Goal: Complete application form

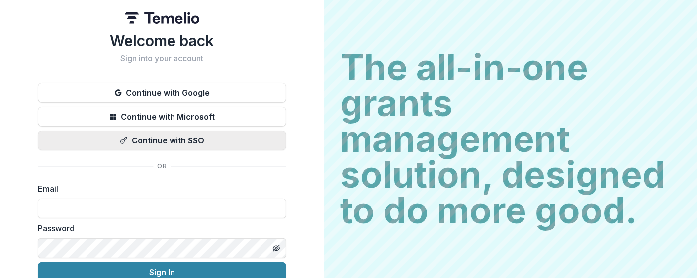
scroll to position [46, 0]
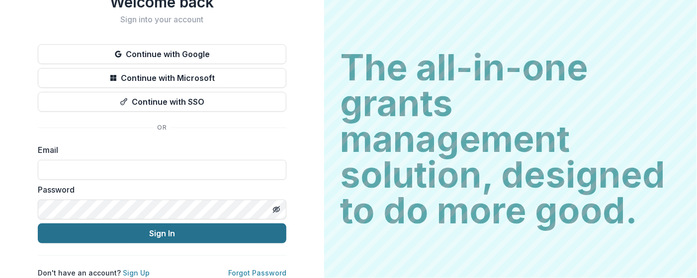
type input "**********"
click at [215, 225] on button "Sign In" at bounding box center [162, 234] width 249 height 20
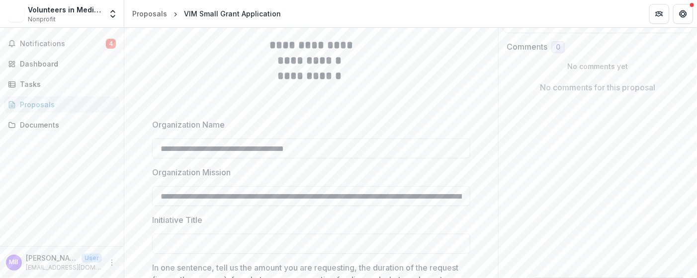
scroll to position [199, 0]
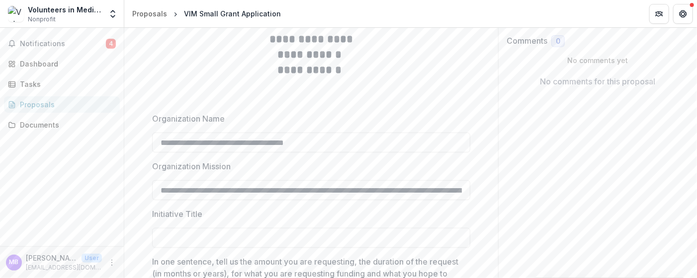
click at [187, 63] on h2 "**********" at bounding box center [311, 54] width 318 height 15
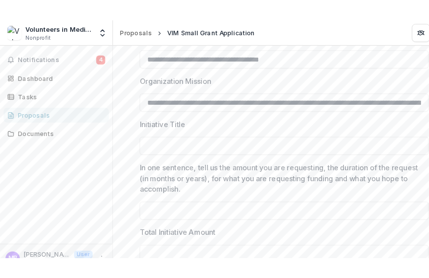
scroll to position [330, 0]
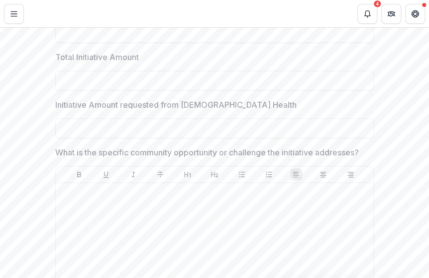
scroll to position [529, 0]
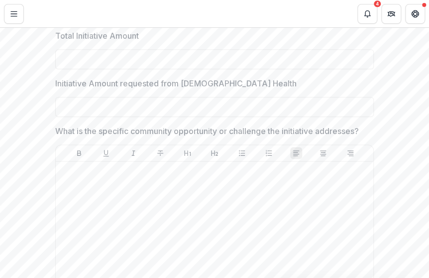
click at [245, 137] on p "What is the specific community opportunity or challenge the initiative addresse…" at bounding box center [206, 131] width 303 height 12
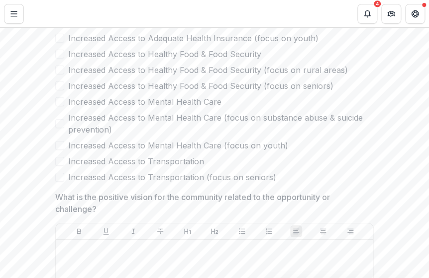
scroll to position [877, 0]
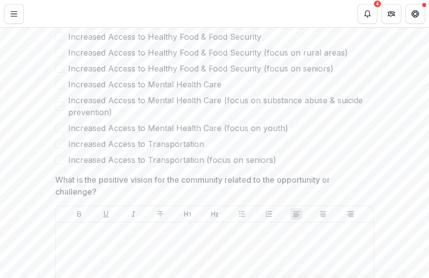
click at [58, 41] on span at bounding box center [59, 36] width 9 height 9
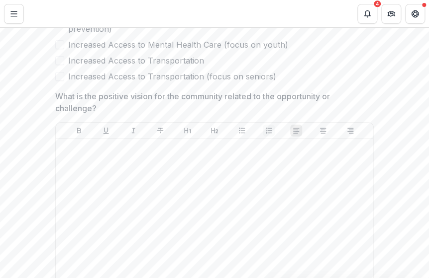
scroll to position [977, 0]
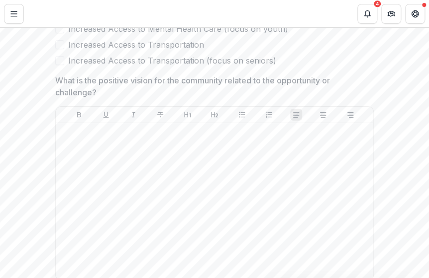
click at [181, 98] on p "What is the positive vision for the community related to the opportunity or cha…" at bounding box center [211, 87] width 312 height 24
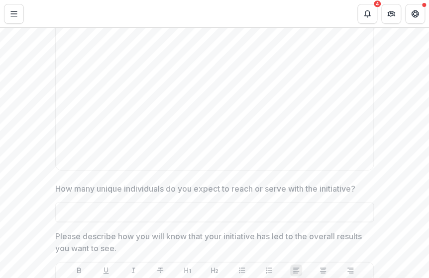
scroll to position [1673, 0]
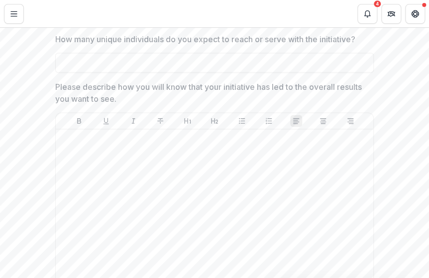
click at [109, 105] on p "Please describe how you will know that your initiative has led to the overall r…" at bounding box center [211, 93] width 312 height 24
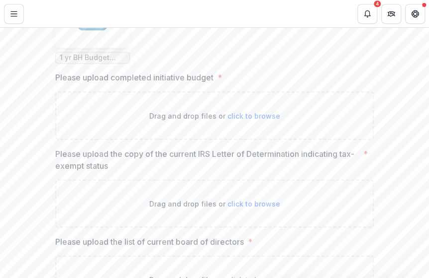
scroll to position [2567, 0]
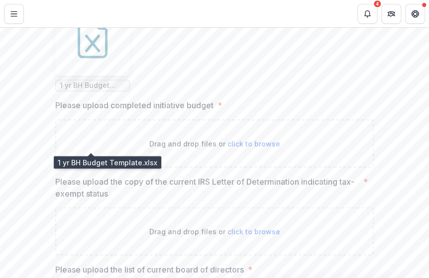
click at [93, 90] on span "1 yr BH Budget Template.xlsx" at bounding box center [93, 86] width 66 height 8
click at [107, 90] on span "1 yr BH Budget Template.xlsx" at bounding box center [93, 86] width 66 height 8
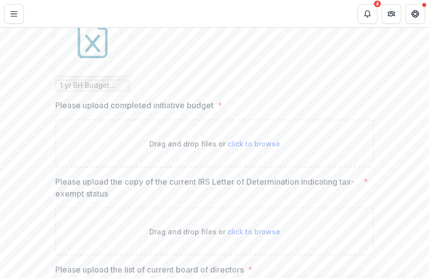
click at [185, 91] on ul "1 yr BH Budget Template.xlsx" at bounding box center [214, 46] width 318 height 91
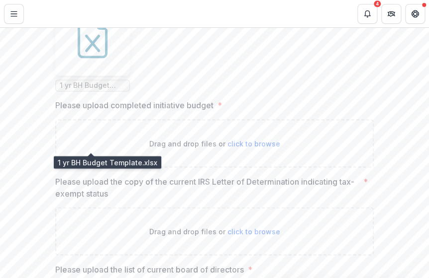
click at [99, 90] on span "1 yr BH Budget Template.xlsx" at bounding box center [93, 86] width 66 height 8
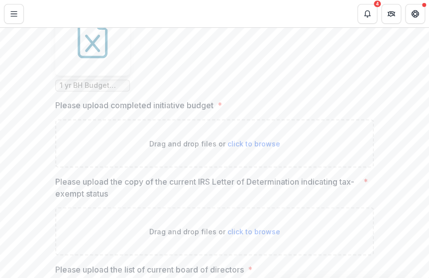
drag, startPoint x: 74, startPoint y: 145, endPoint x: 189, endPoint y: 102, distance: 122.6
click at [189, 91] on ul "1 yr BH Budget Template.xlsx" at bounding box center [214, 46] width 318 height 91
click at [89, 58] on icon at bounding box center [93, 38] width 30 height 40
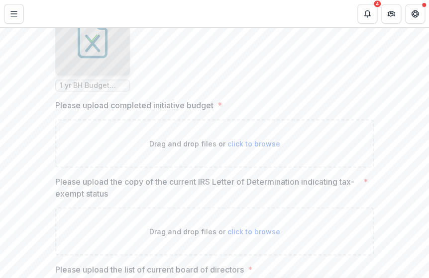
click at [289, 91] on ul "1 yr BH Budget Template.xlsx" at bounding box center [214, 46] width 318 height 91
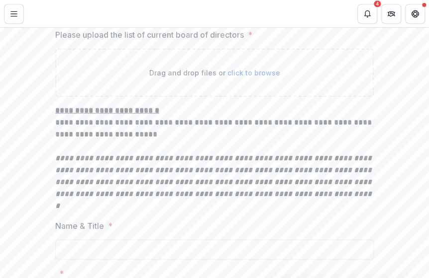
scroll to position [2816, 0]
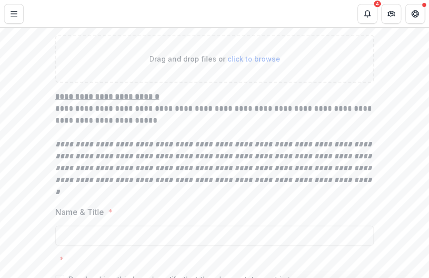
click at [163, 139] on p at bounding box center [214, 133] width 318 height 12
click at [230, 63] on span "click to browse" at bounding box center [253, 59] width 53 height 8
type input "**********"
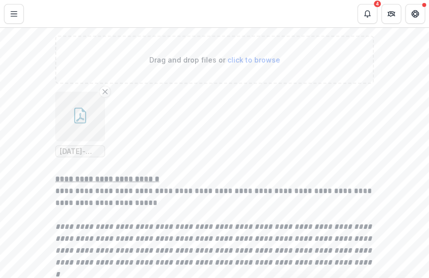
scroll to position [2766, 0]
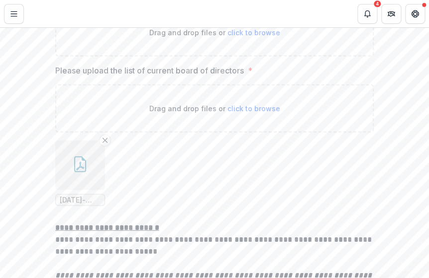
click at [235, 37] on span "click to browse" at bounding box center [253, 32] width 53 height 8
type input "**********"
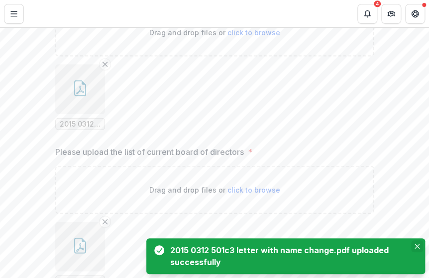
click at [416, 244] on icon "Close" at bounding box center [416, 246] width 5 height 5
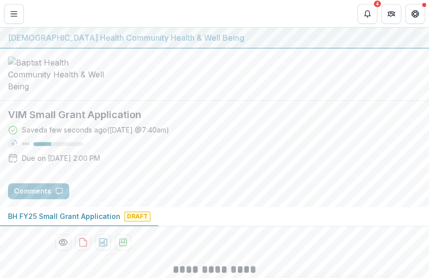
scroll to position [99, 0]
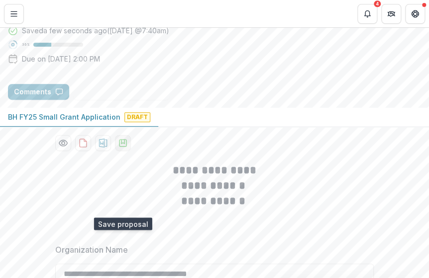
click at [121, 144] on polygon "download-proposal" at bounding box center [122, 142] width 3 height 4
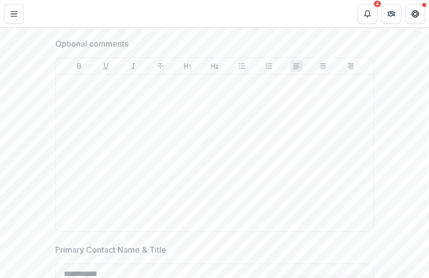
scroll to position [1636, 0]
